Goal: Task Accomplishment & Management: Manage account settings

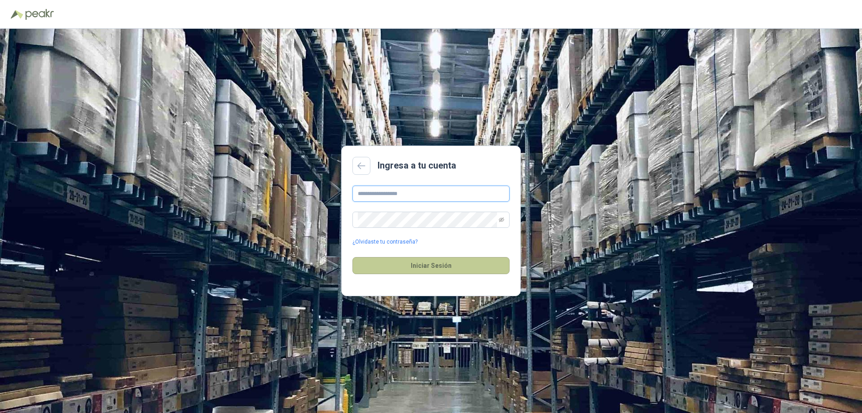
type input "**********"
click at [440, 264] on button "Iniciar Sesión" at bounding box center [430, 265] width 157 height 17
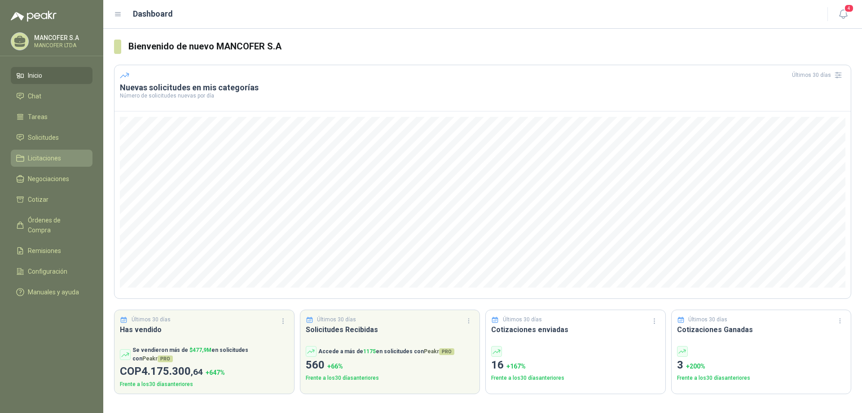
click at [30, 159] on span "Licitaciones" at bounding box center [44, 158] width 33 height 10
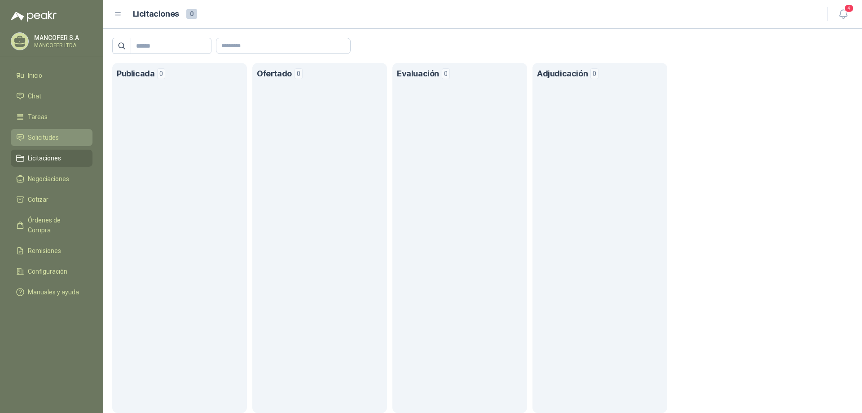
click at [31, 134] on span "Solicitudes" at bounding box center [43, 137] width 31 height 10
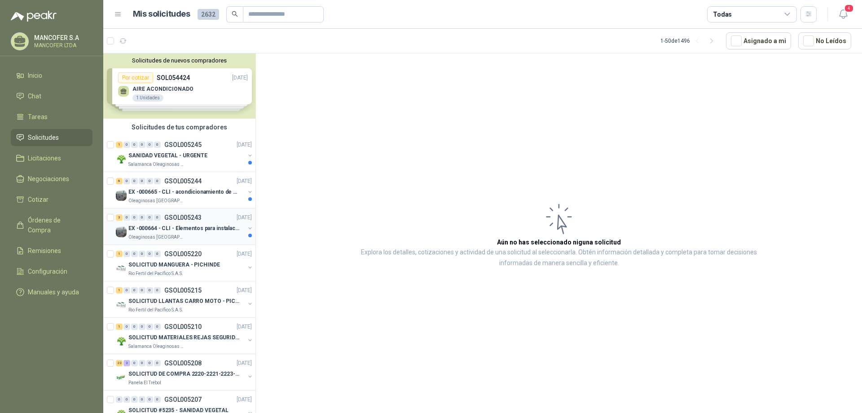
click at [163, 226] on p "EX -000664 - CLI - Elementos para instalacion de c" at bounding box center [184, 228] width 112 height 9
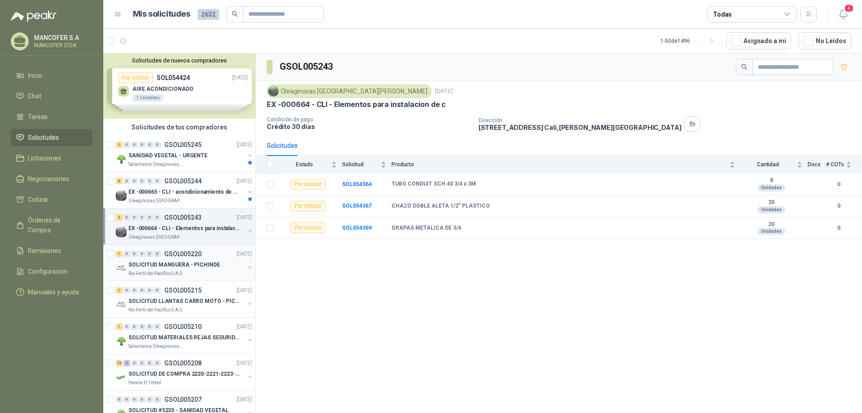
click at [164, 263] on p "SOLICITUD MANGUERA - PICHINDE" at bounding box center [174, 264] width 92 height 9
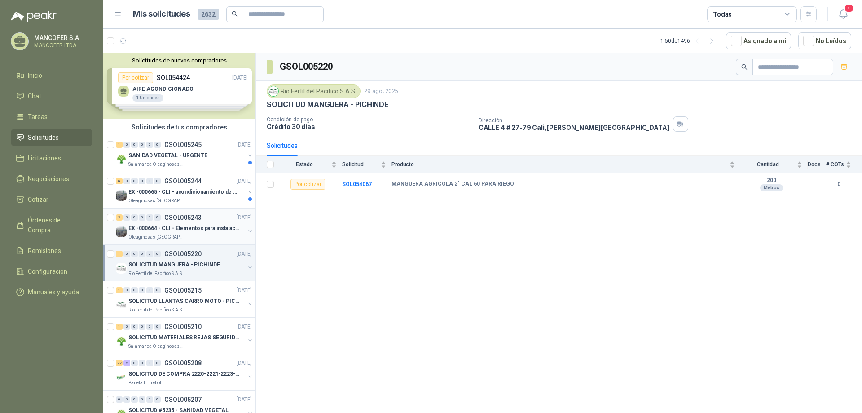
click at [160, 229] on p "EX -000664 - CLI - Elementos para instalacion de c" at bounding box center [184, 228] width 112 height 9
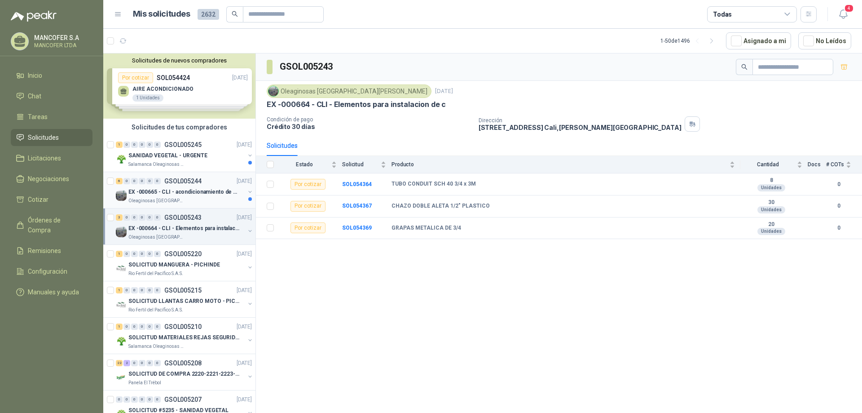
click at [158, 185] on div "6 0 0 0 0 0 GSOL005244 [DATE]" at bounding box center [185, 181] width 138 height 11
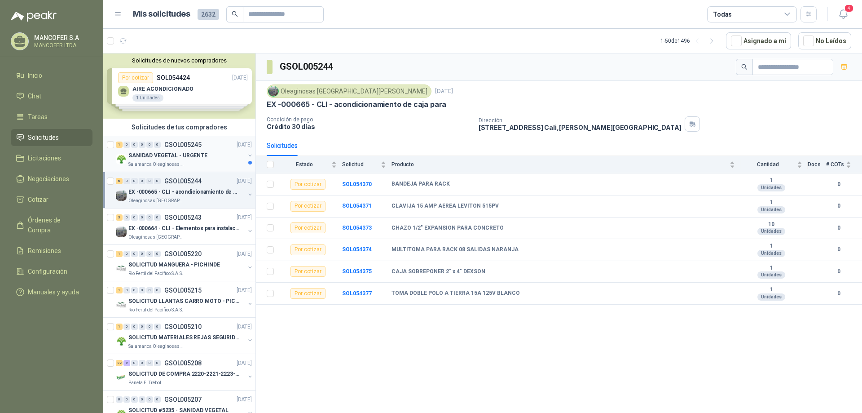
click at [158, 159] on p "SANIDAD VEGETAL - URGENTE" at bounding box center [167, 155] width 79 height 9
